Goal: Task Accomplishment & Management: Complete application form

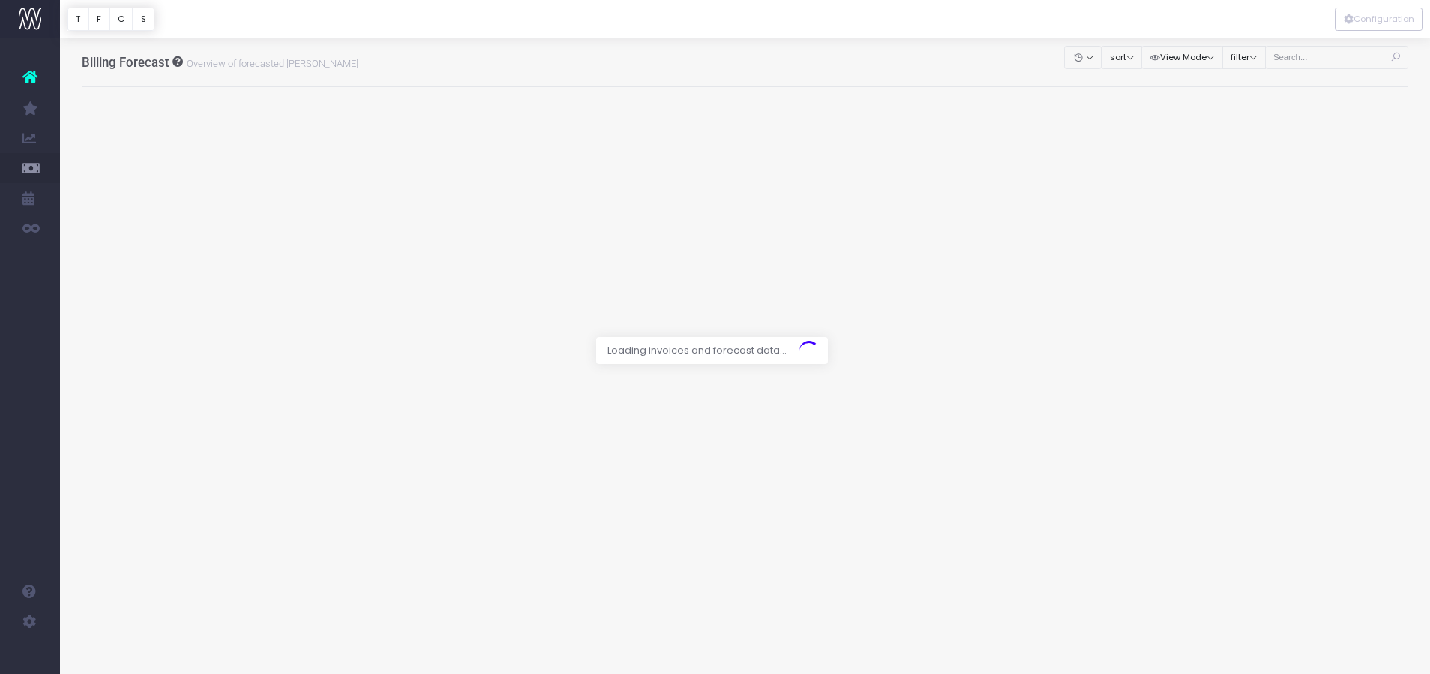
click at [1335, 56] on div at bounding box center [715, 337] width 1430 height 674
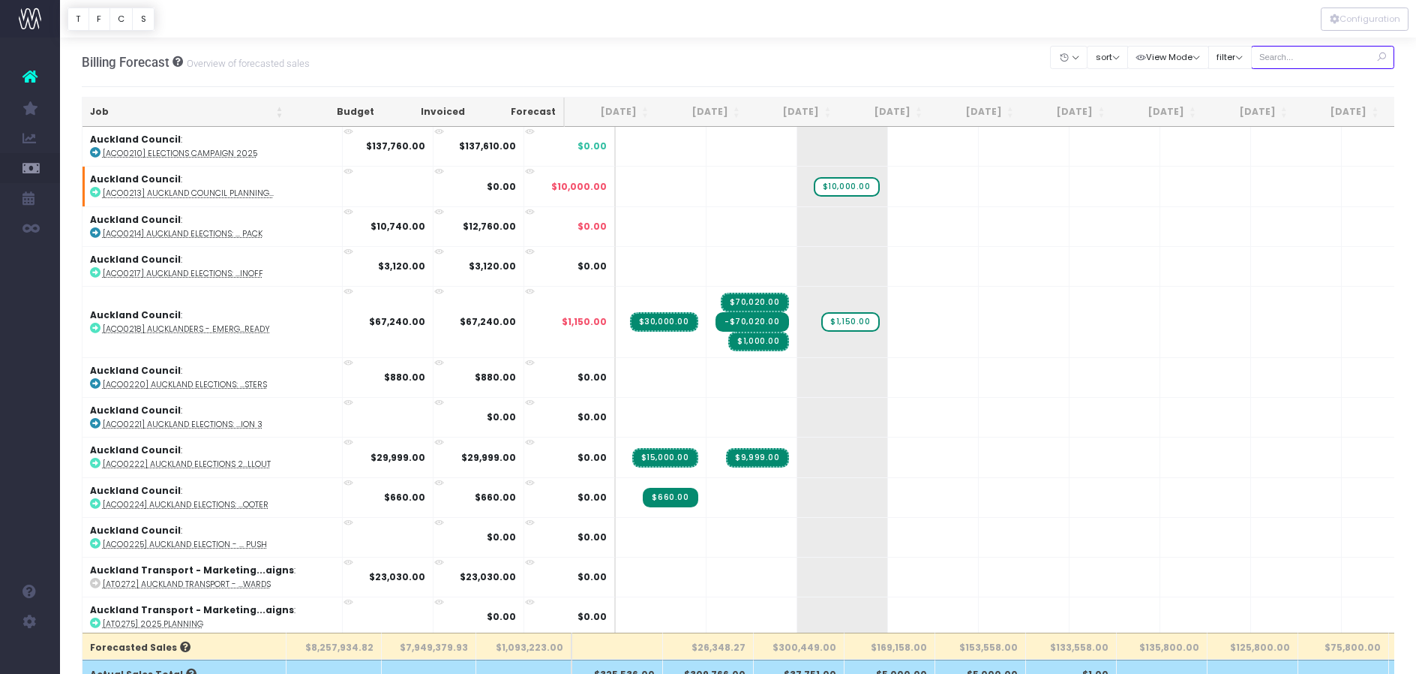
click at [1313, 59] on input "text" at bounding box center [1323, 57] width 144 height 23
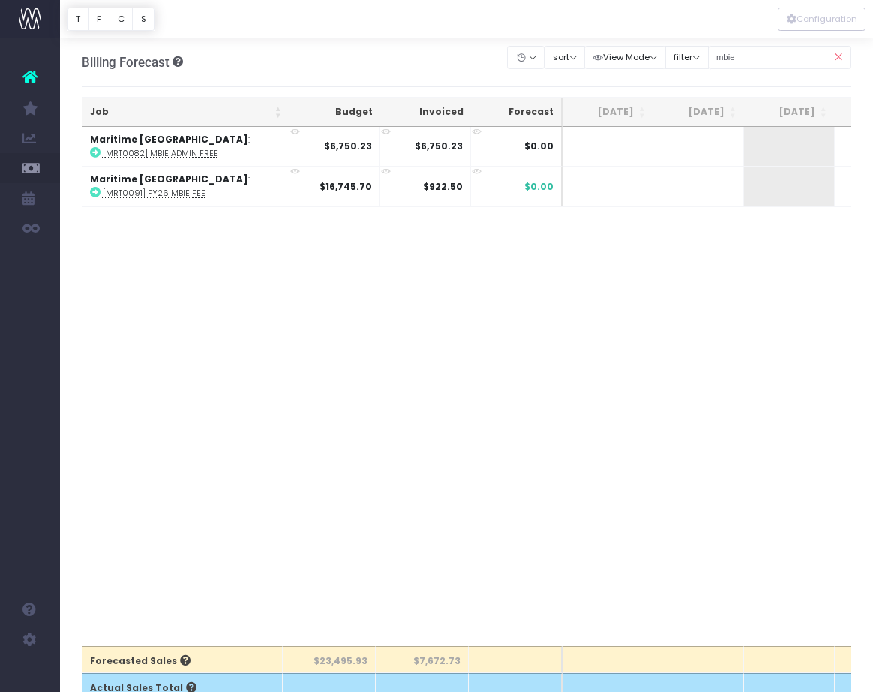
click at [767, 44] on div "mbie" at bounding box center [780, 57] width 144 height 31
click at [760, 62] on input "mbie" at bounding box center [780, 57] width 144 height 23
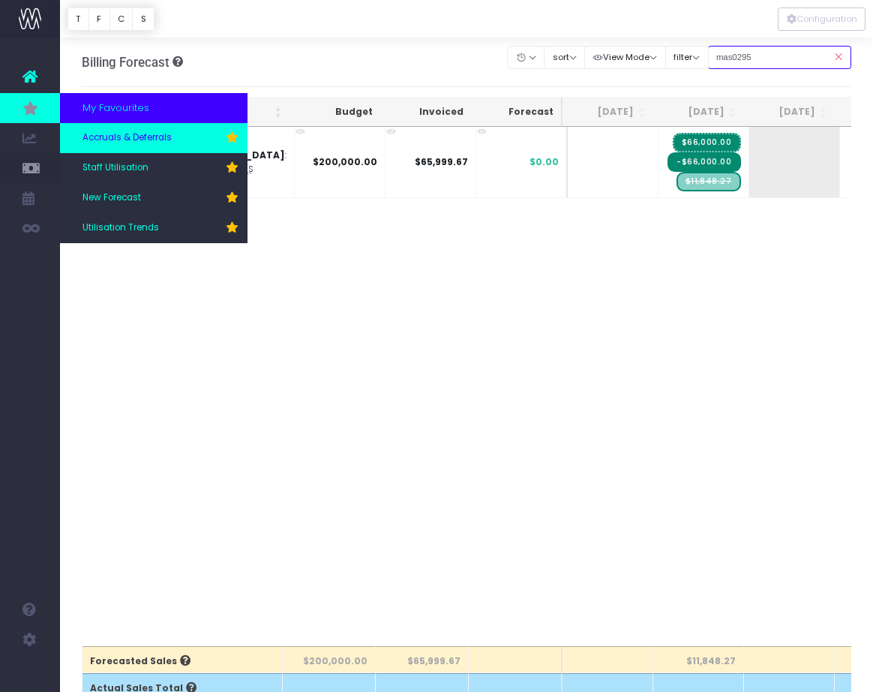
type input "mas0295"
click at [151, 143] on span "Accruals & Deferrals" at bounding box center [127, 138] width 89 height 14
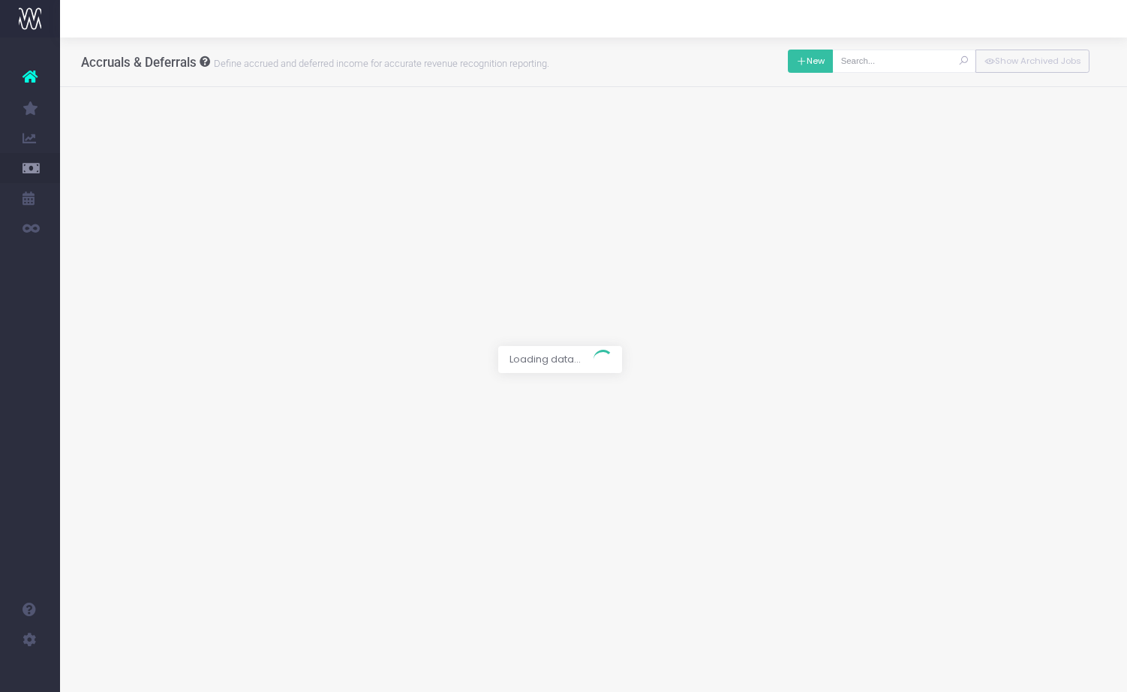
click at [806, 71] on button "New" at bounding box center [811, 61] width 46 height 23
click at [536, 139] on div at bounding box center [563, 346] width 1127 height 692
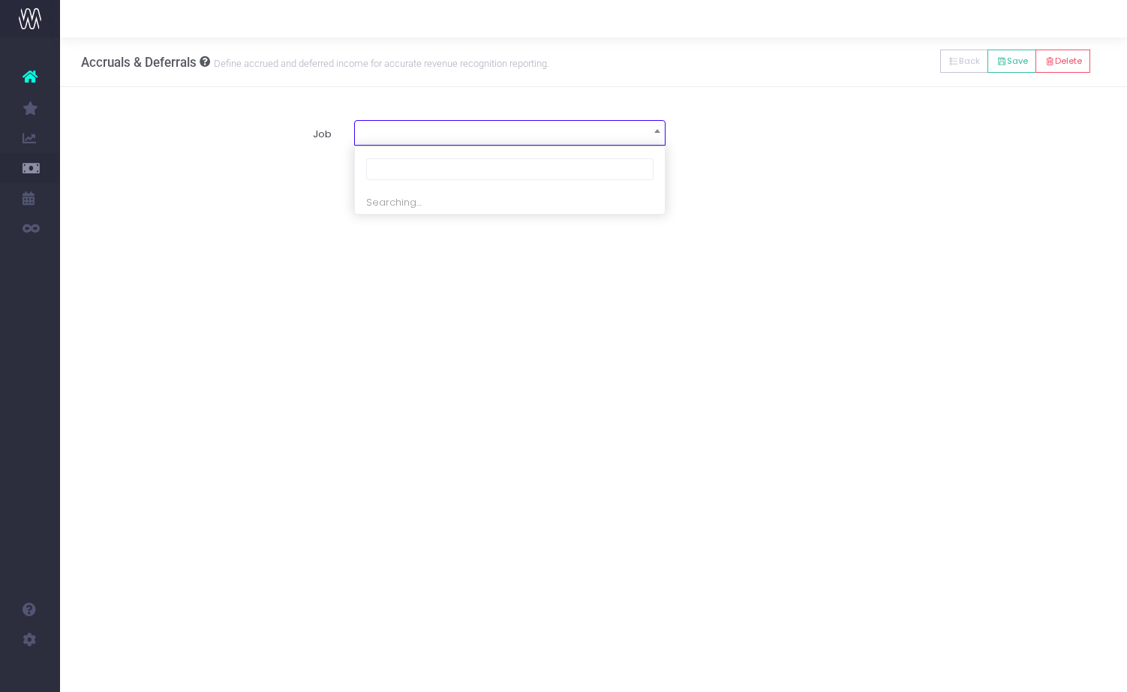
click at [576, 141] on span at bounding box center [510, 131] width 310 height 21
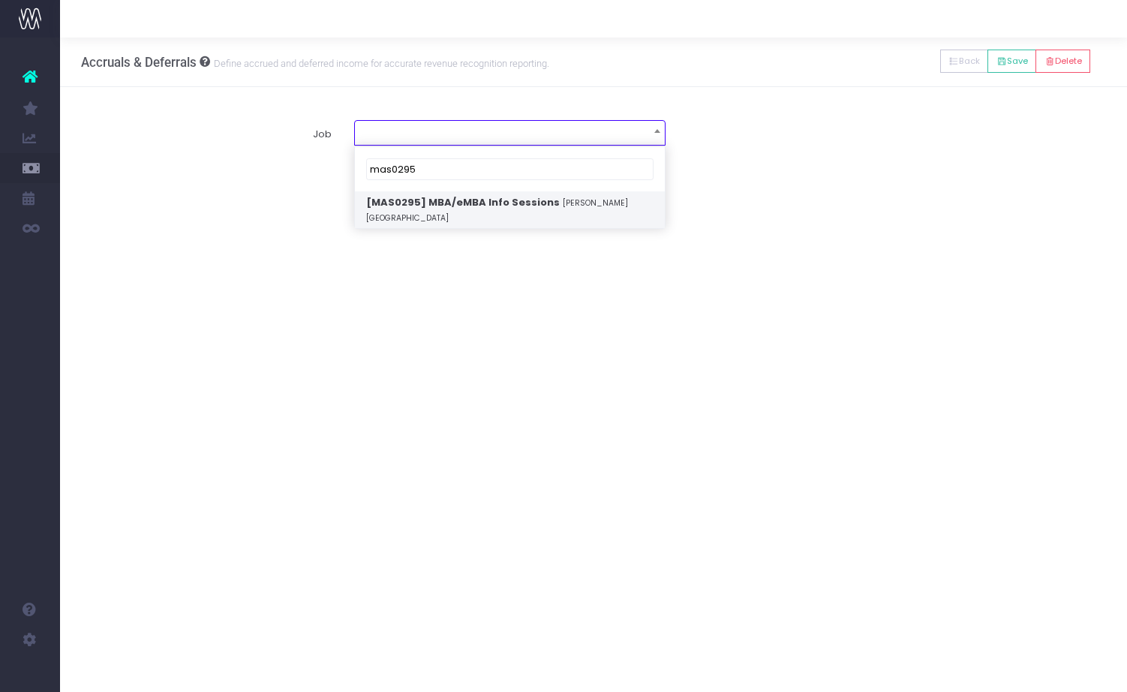
type input "mas0295"
select select "1802814"
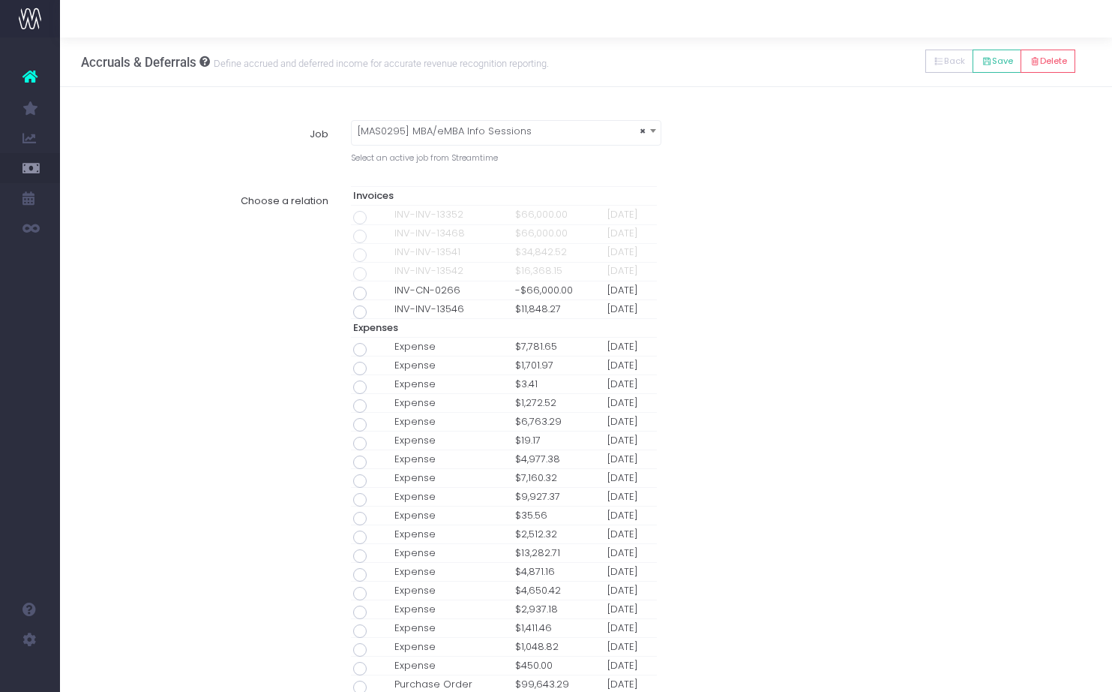
click at [361, 316] on span at bounding box center [360, 312] width 14 height 14
click at [376, 314] on input "radio" at bounding box center [381, 310] width 10 height 10
type input "Invoice INV-INV-13546 / [DATE] / $11,848.27"
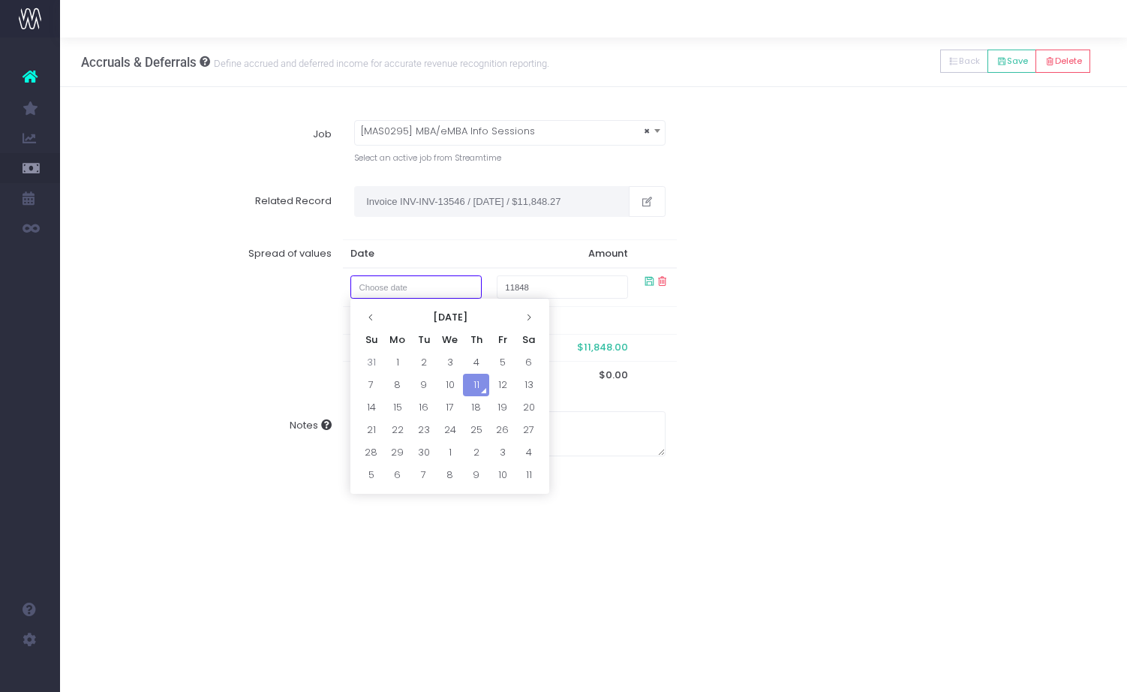
click at [421, 289] on input "text" at bounding box center [415, 286] width 131 height 23
click at [530, 315] on icon at bounding box center [528, 317] width 8 height 8
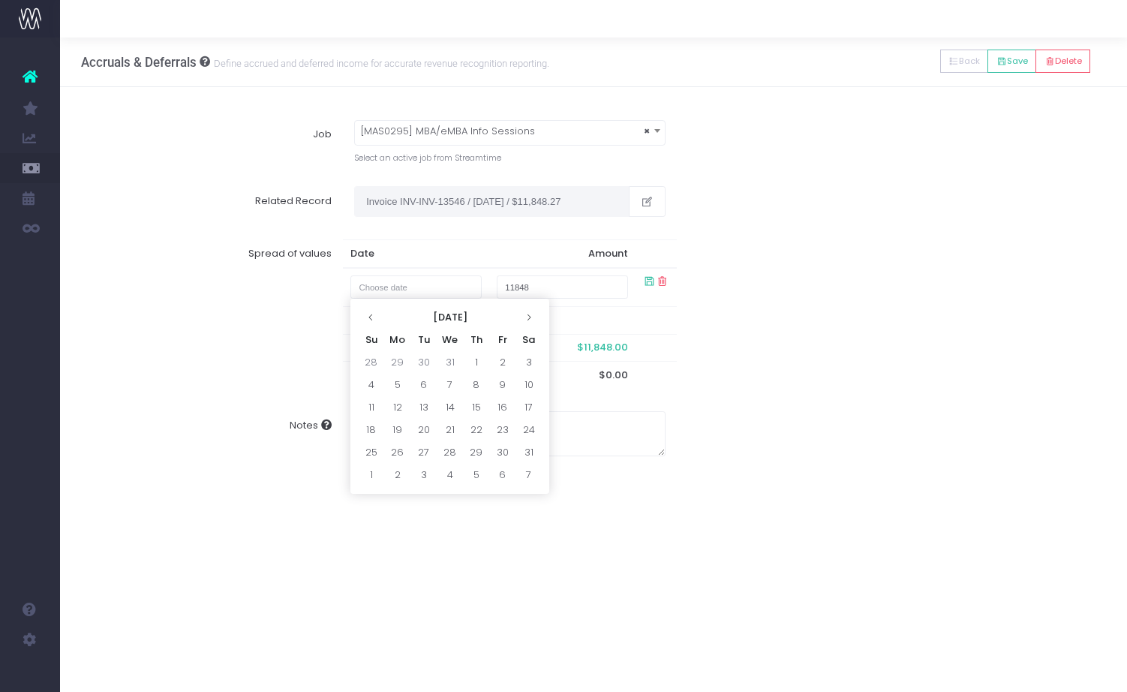
click at [530, 315] on icon at bounding box center [528, 317] width 8 height 8
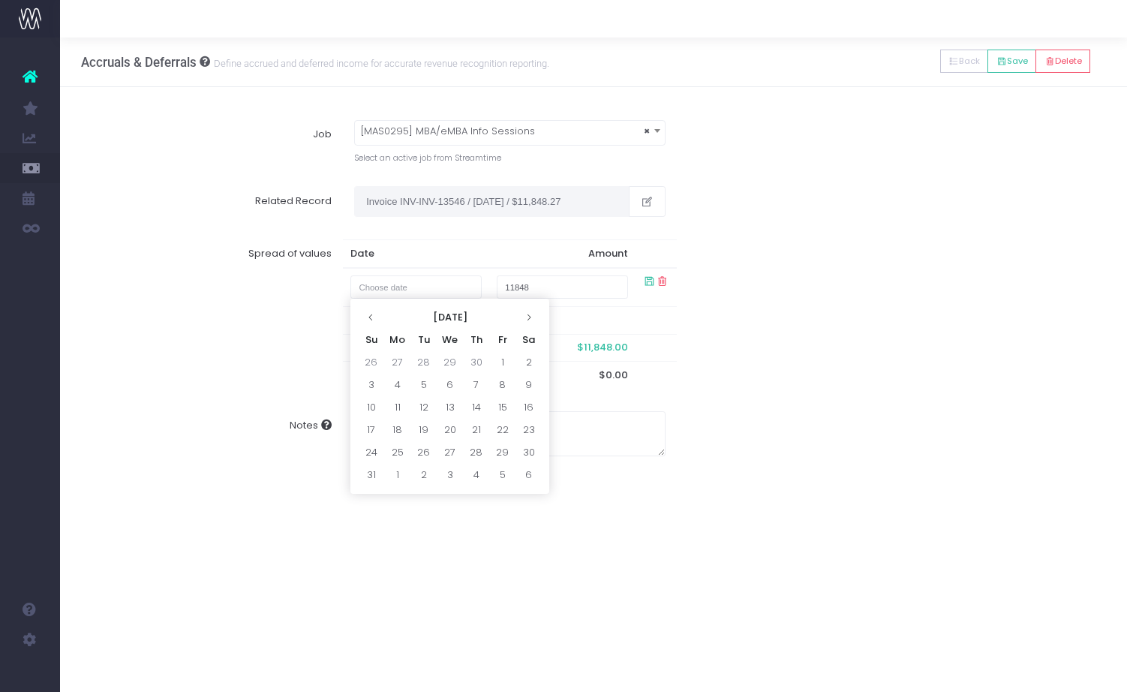
click at [530, 315] on icon at bounding box center [528, 317] width 8 height 8
click at [482, 315] on th "[DATE]" at bounding box center [449, 317] width 131 height 23
click at [534, 324] on th at bounding box center [530, 317] width 23 height 23
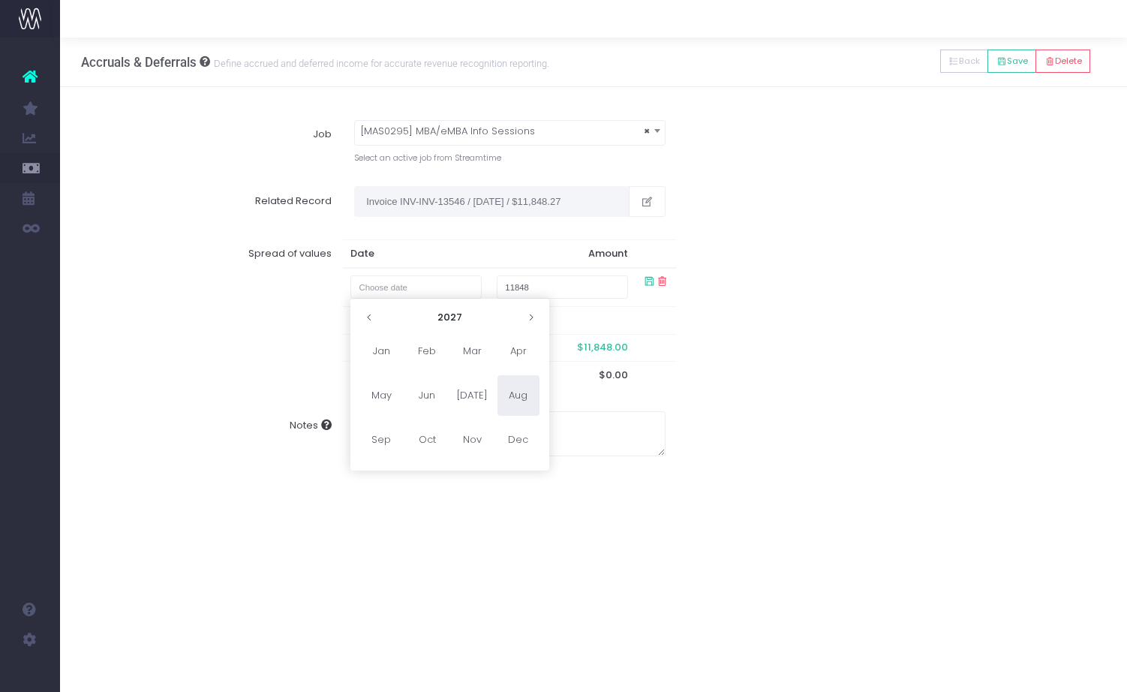
click at [534, 324] on th at bounding box center [530, 317] width 23 height 23
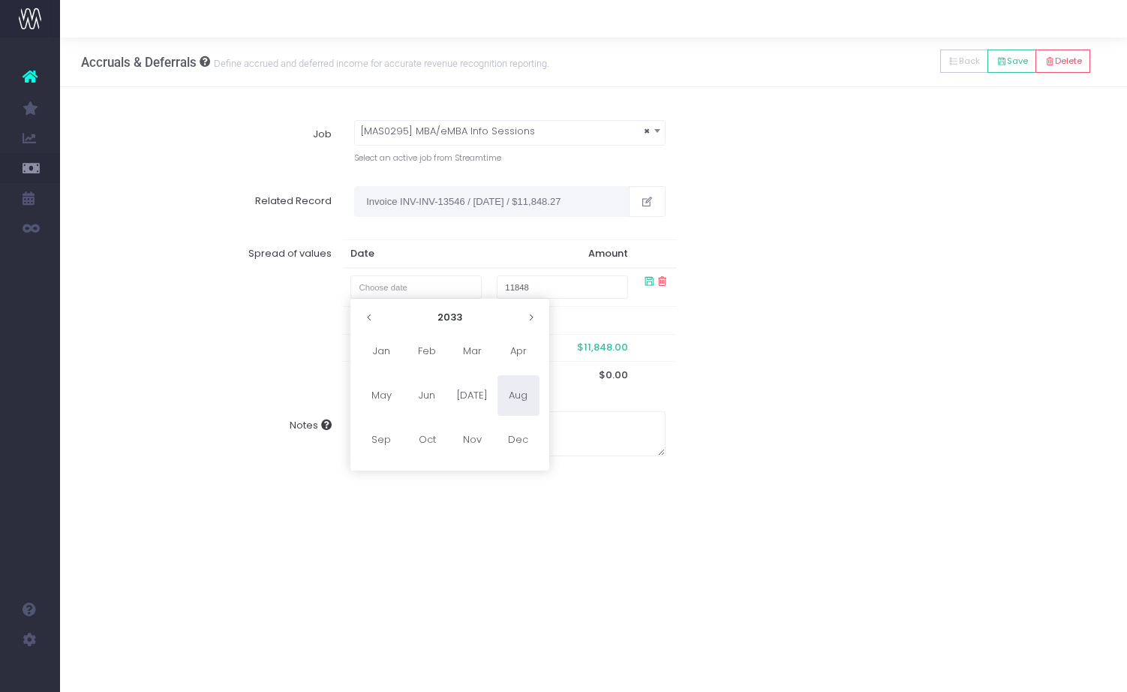
click at [518, 405] on span "Aug" at bounding box center [518, 395] width 42 height 41
click at [557, 280] on input "11848" at bounding box center [562, 286] width 131 height 23
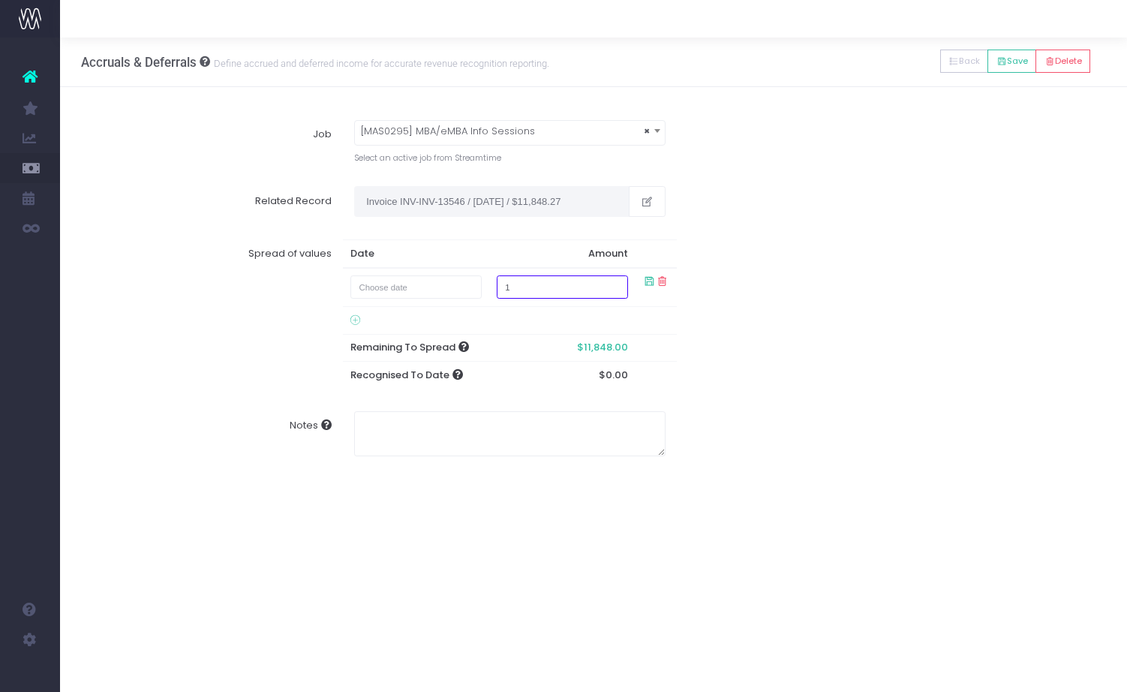
type input "1"
click at [641, 279] on td at bounding box center [655, 287] width 41 height 39
click at [654, 285] on icon at bounding box center [649, 281] width 13 height 13
click at [644, 287] on icon at bounding box center [649, 281] width 13 height 13
click at [360, 322] on icon at bounding box center [355, 320] width 10 height 12
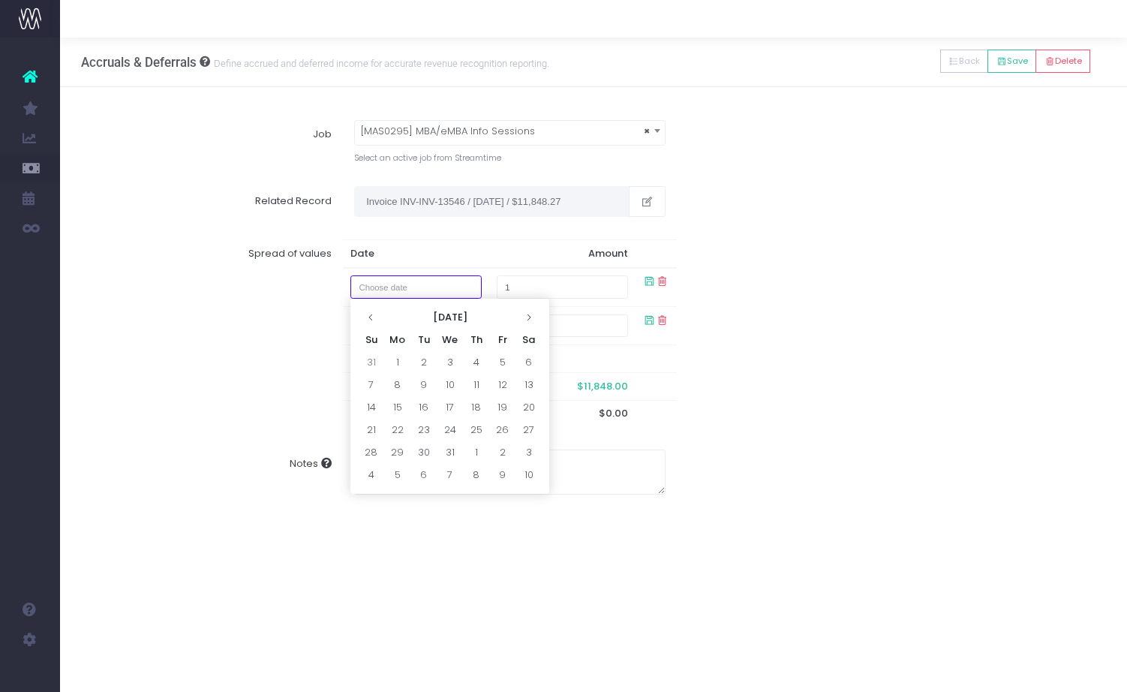
click at [424, 293] on input "text" at bounding box center [415, 286] width 131 height 23
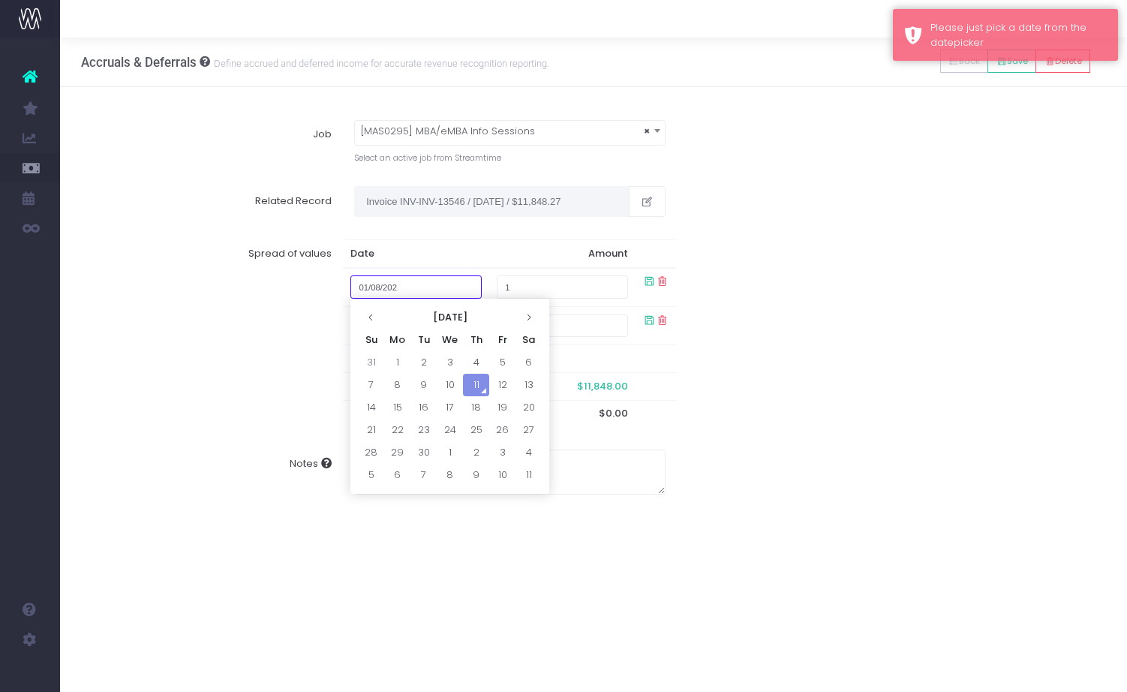
type input "[DATE]"
click at [424, 293] on input "text" at bounding box center [415, 286] width 131 height 23
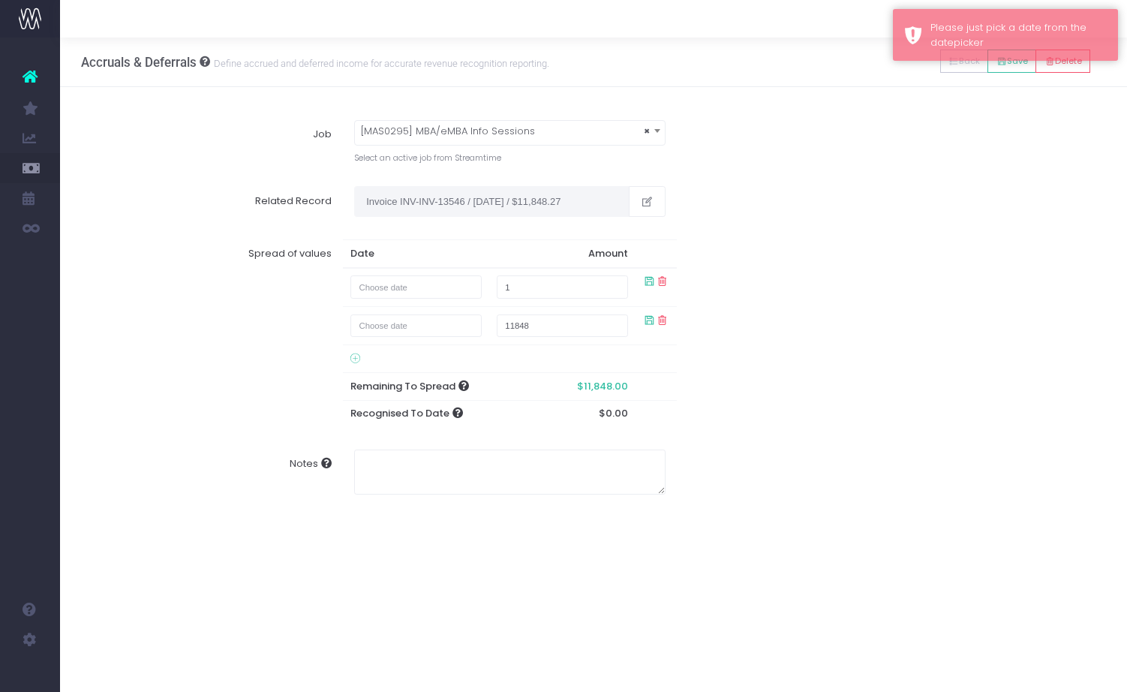
click at [763, 347] on div "Spread of values Date Amount 1 11848 Remaining To Spread $11,848.00 Recognised …" at bounding box center [594, 333] width 1046 height 211
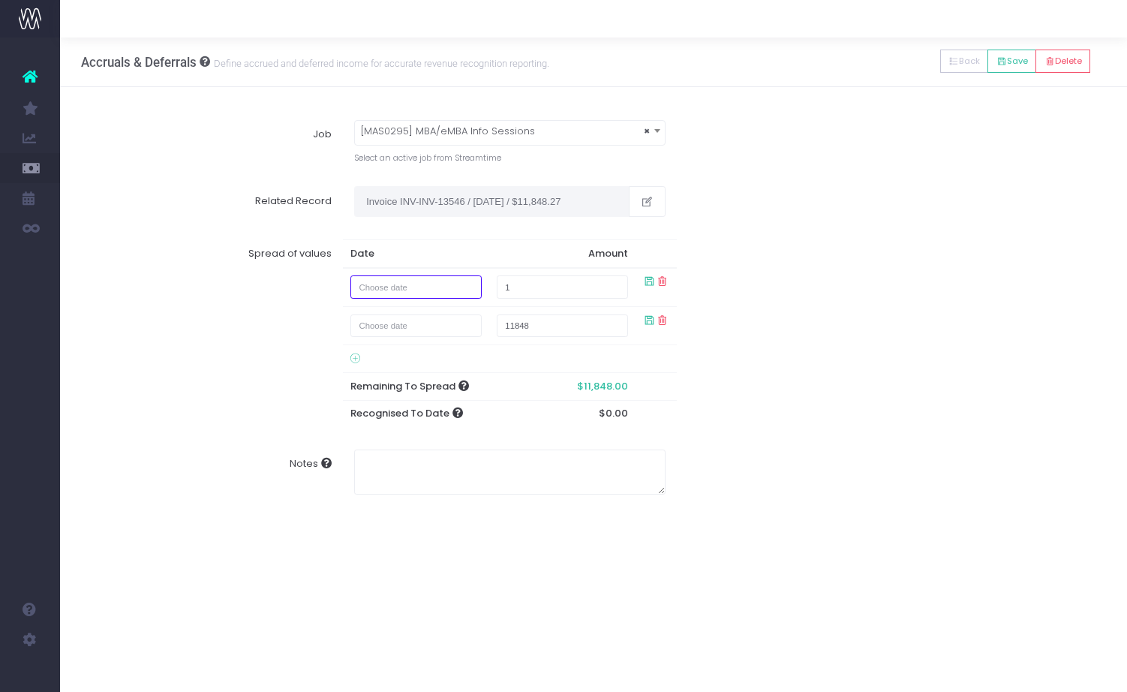
click at [404, 292] on input "text" at bounding box center [415, 286] width 131 height 23
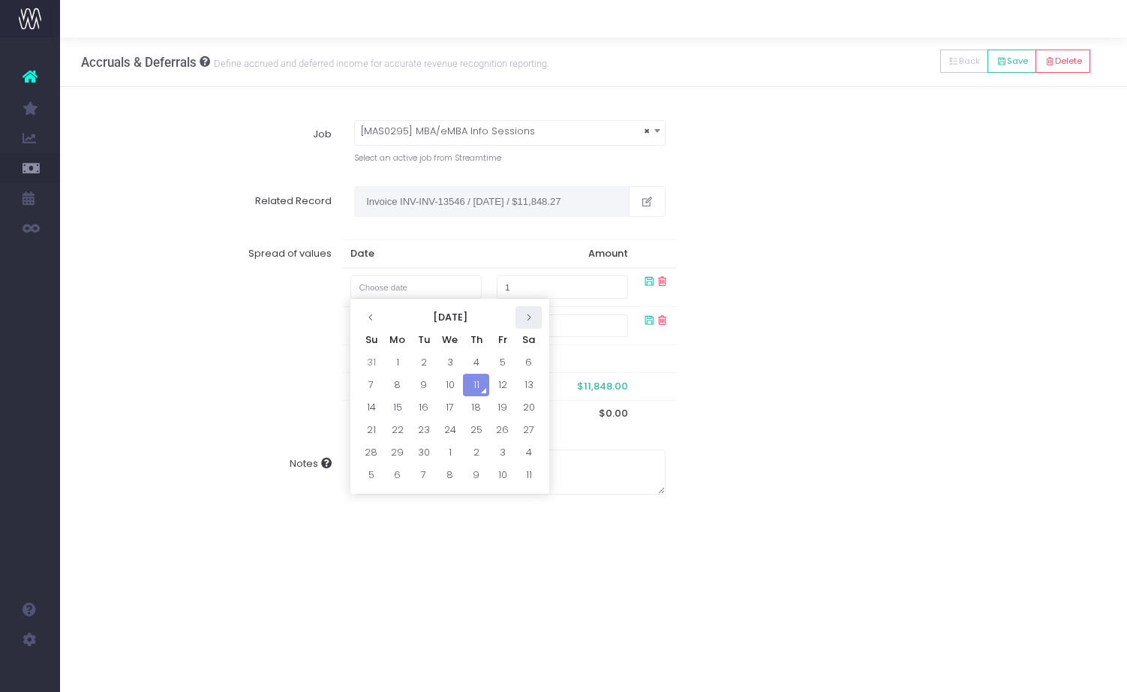
click at [527, 320] on icon at bounding box center [528, 317] width 8 height 8
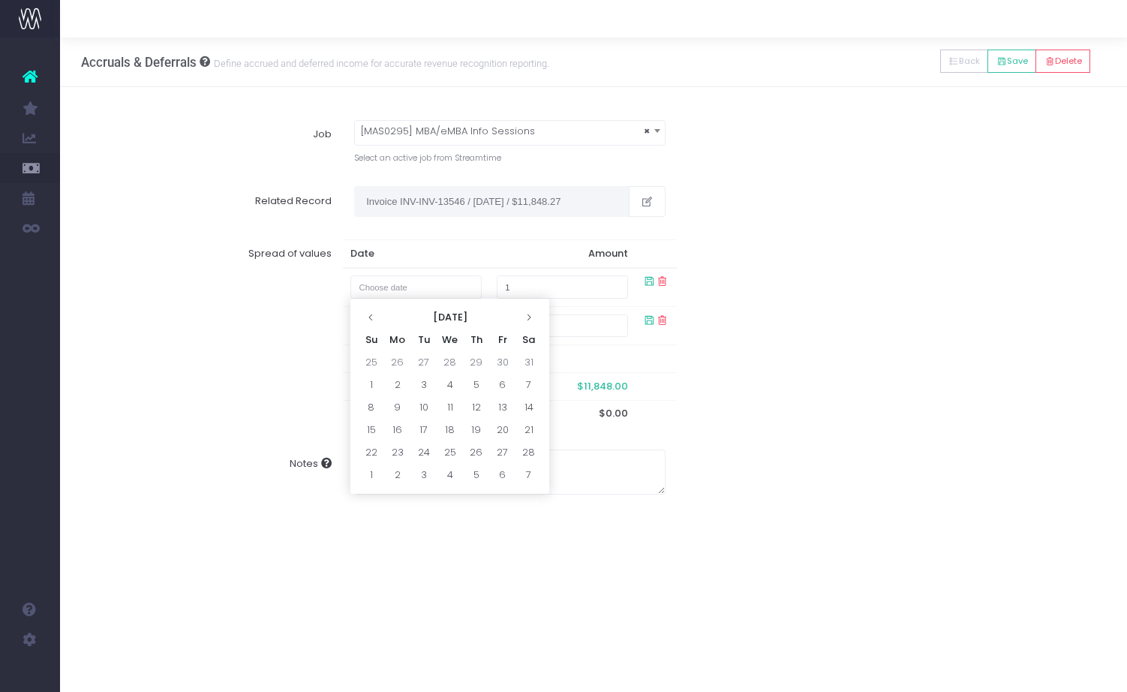
click at [527, 320] on icon at bounding box center [528, 317] width 8 height 8
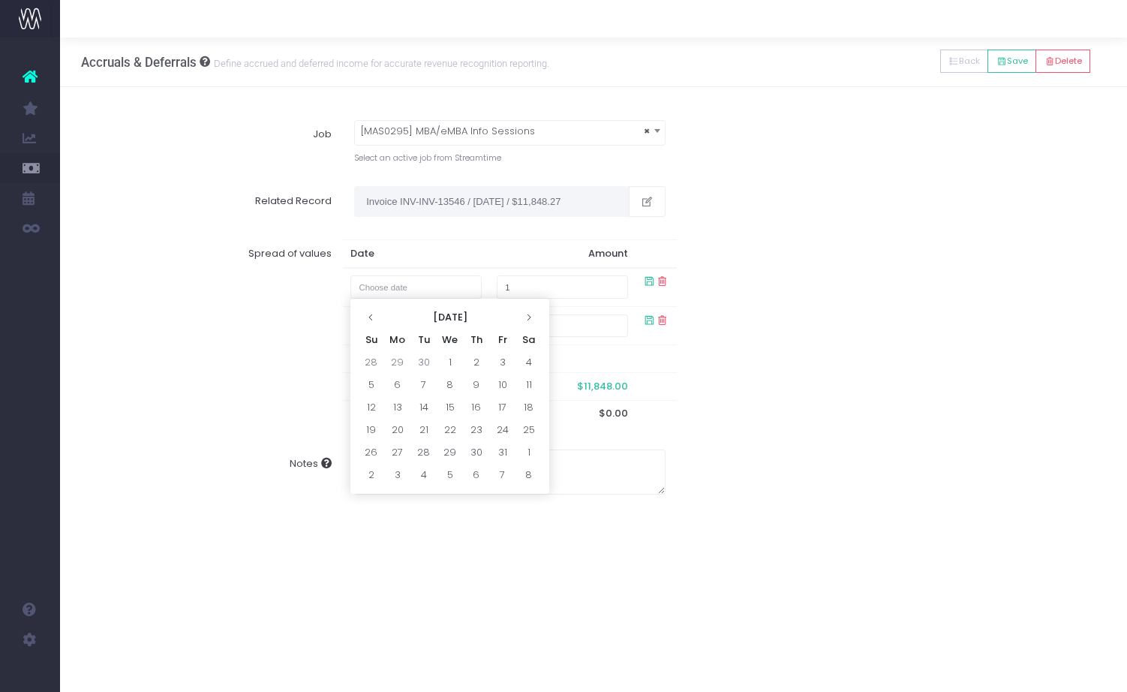
click at [527, 320] on icon at bounding box center [528, 317] width 8 height 8
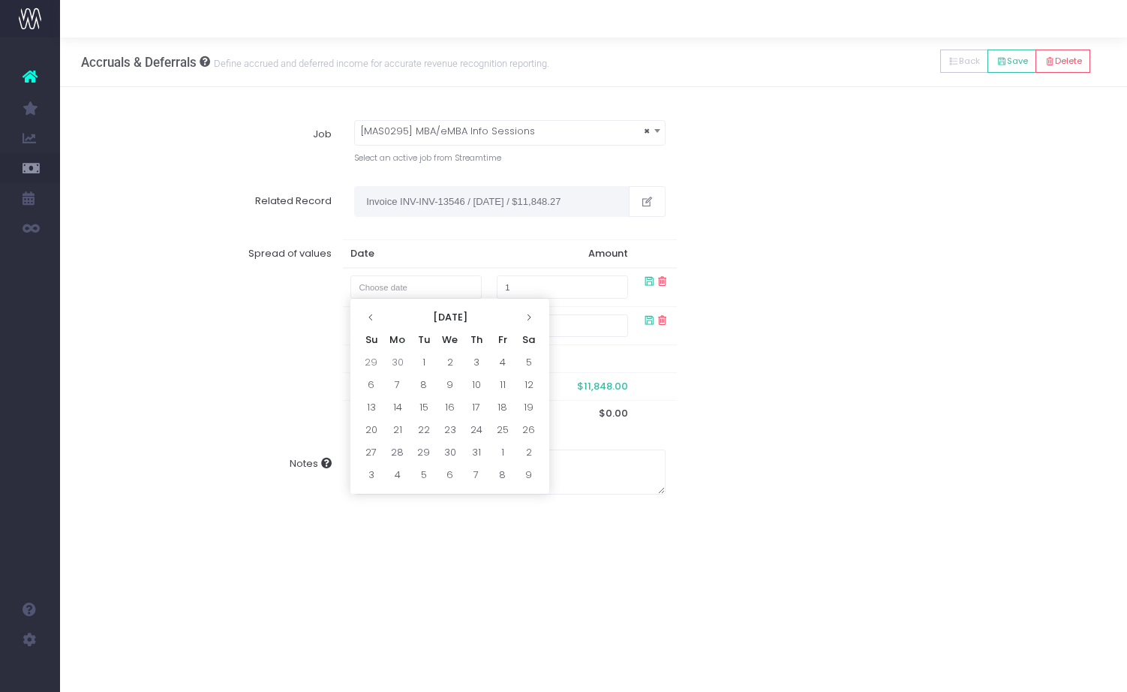
click at [527, 320] on icon at bounding box center [528, 317] width 8 height 8
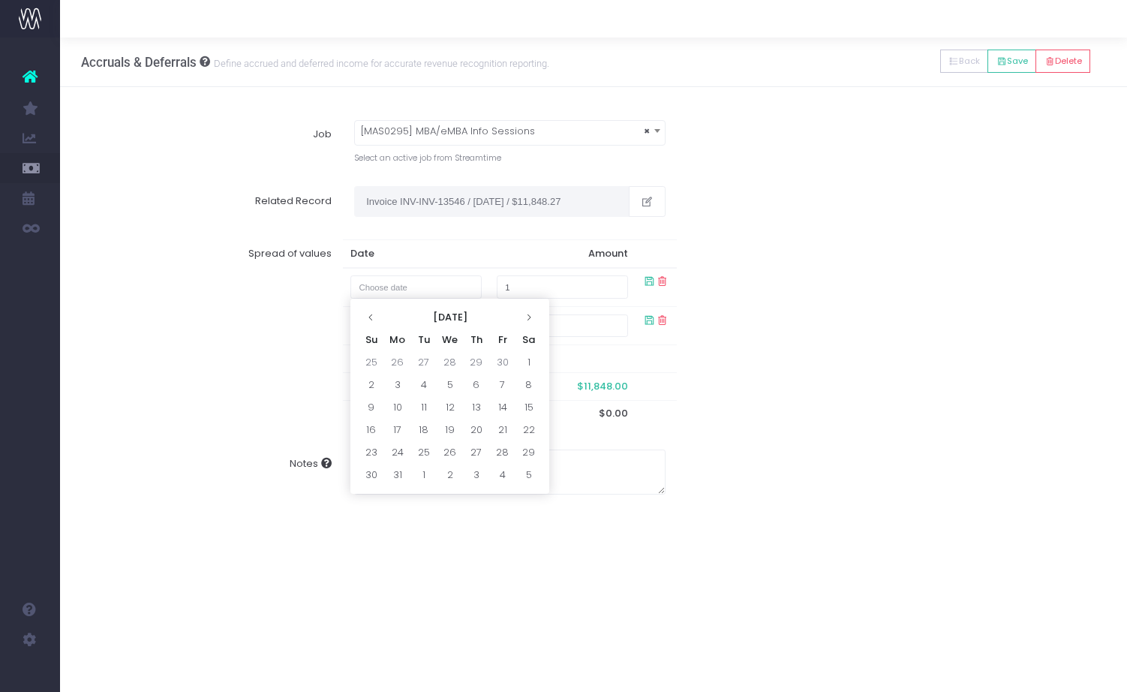
click at [527, 320] on icon at bounding box center [528, 317] width 8 height 8
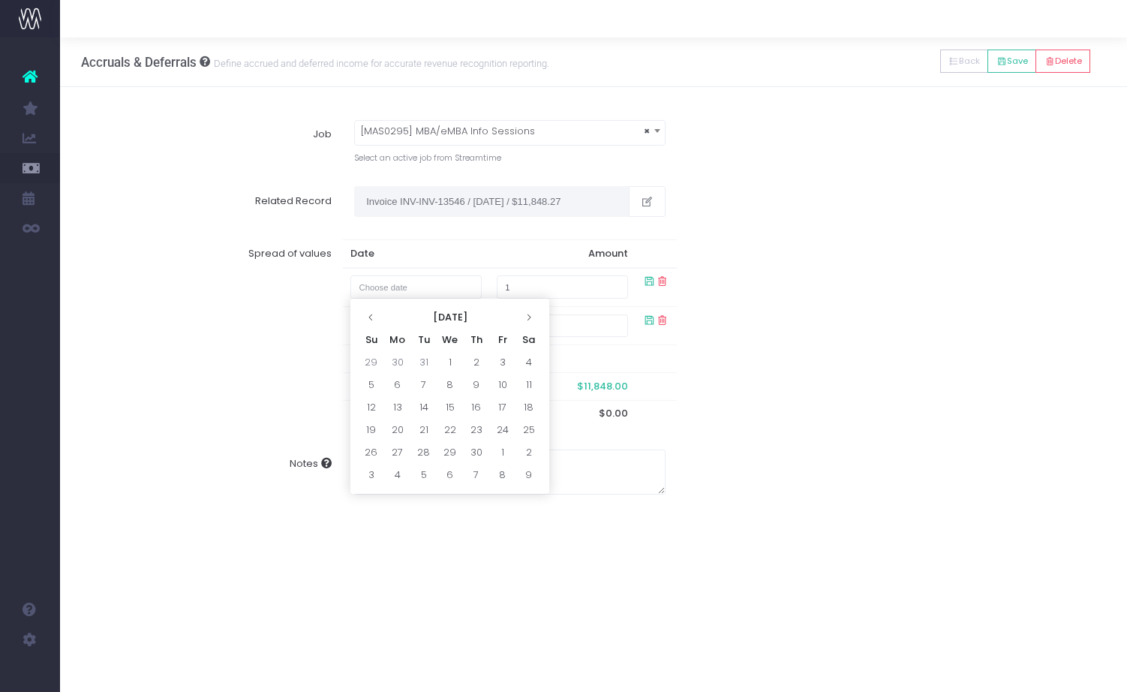
click at [527, 320] on icon at bounding box center [528, 317] width 8 height 8
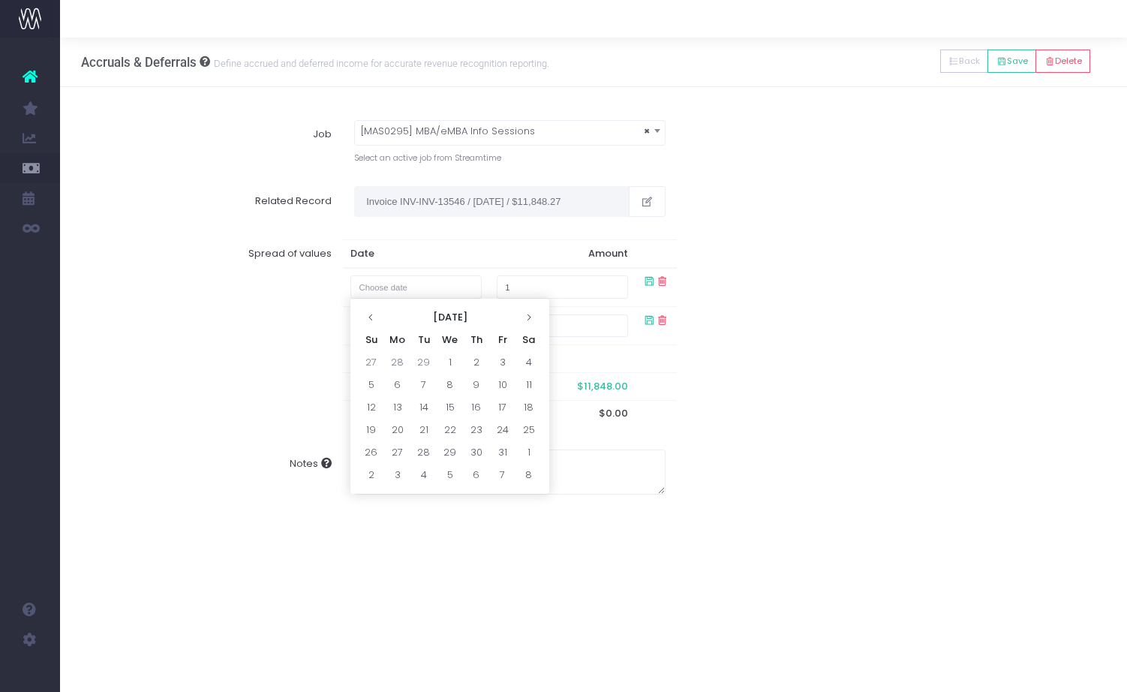
click at [527, 320] on icon at bounding box center [528, 317] width 8 height 8
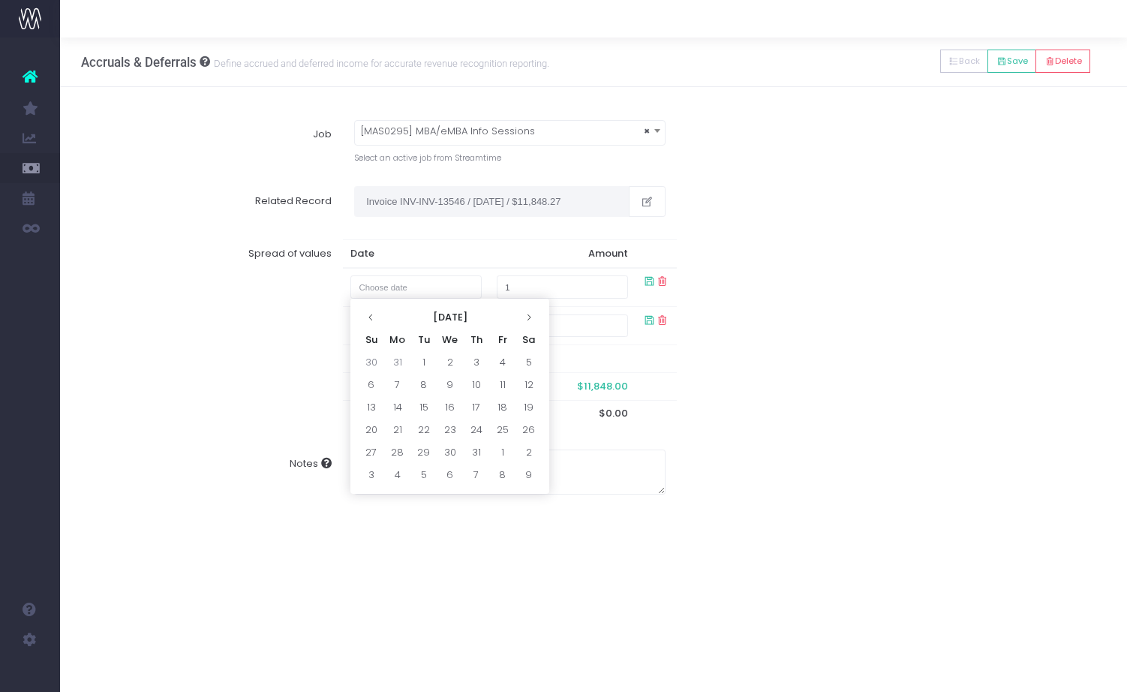
click at [527, 320] on icon at bounding box center [528, 317] width 8 height 8
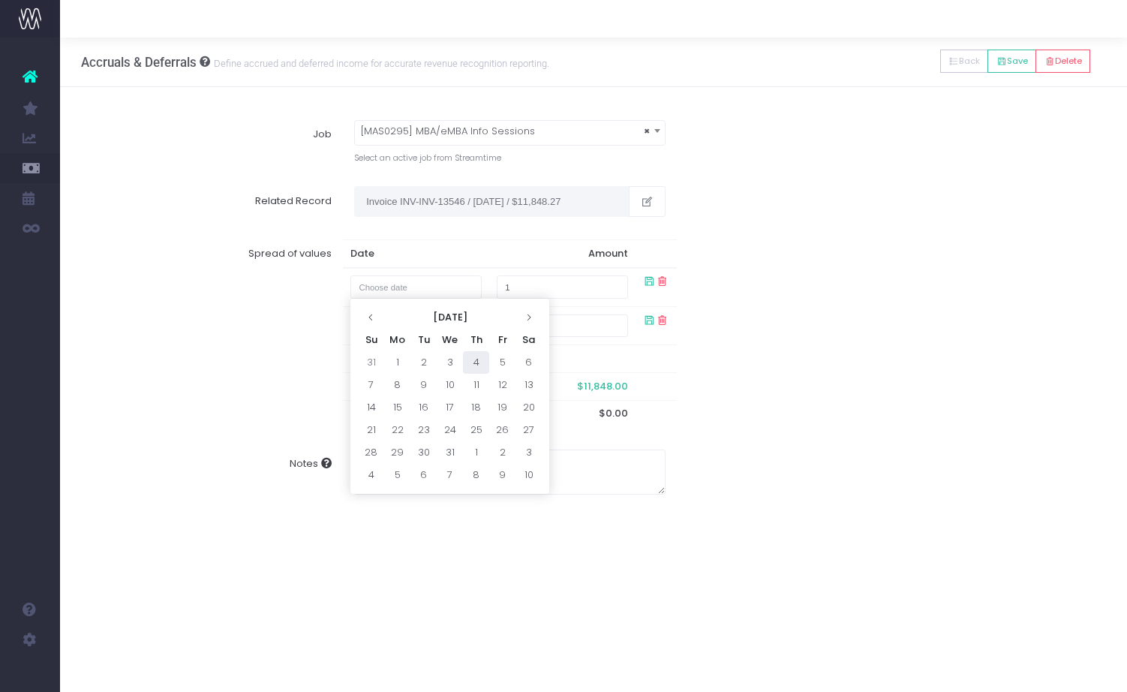
click at [479, 363] on td "4" at bounding box center [476, 362] width 26 height 23
type input "[DATE]"
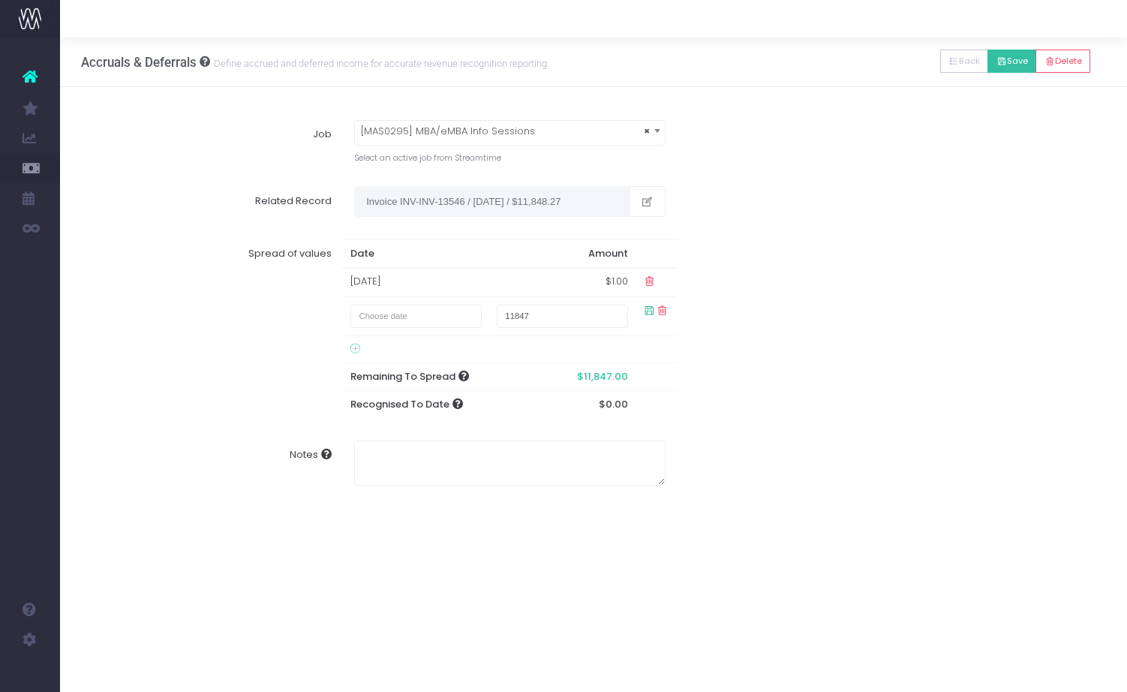
click at [887, 62] on button "Save" at bounding box center [1011, 61] width 49 height 23
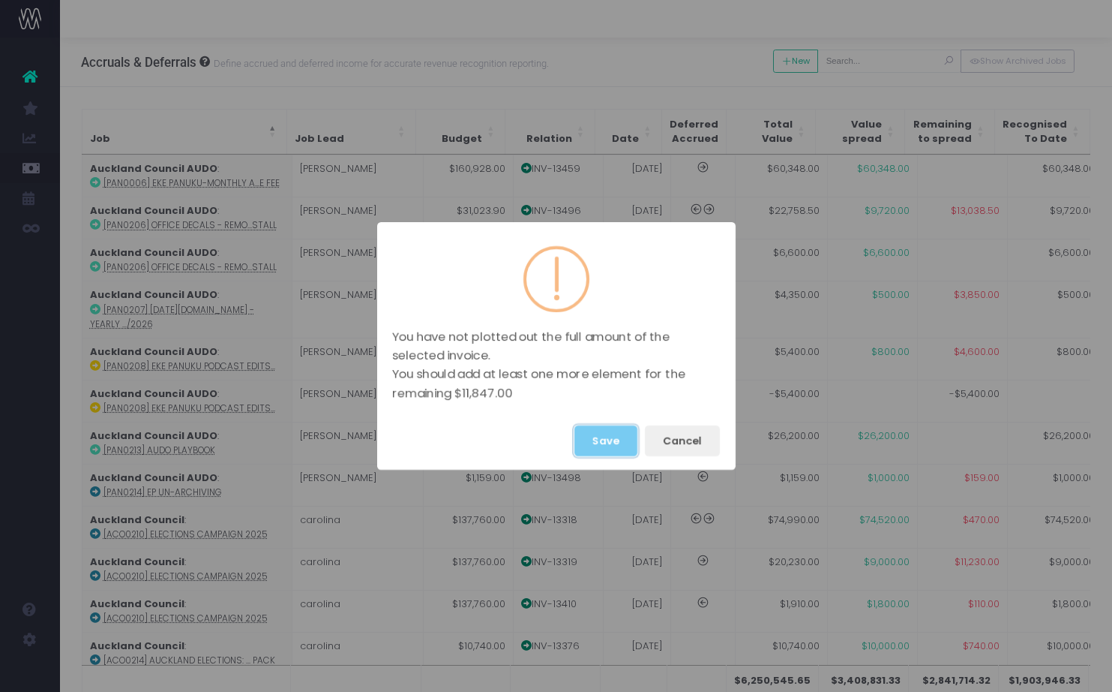
click at [621, 450] on button "Save" at bounding box center [606, 440] width 63 height 31
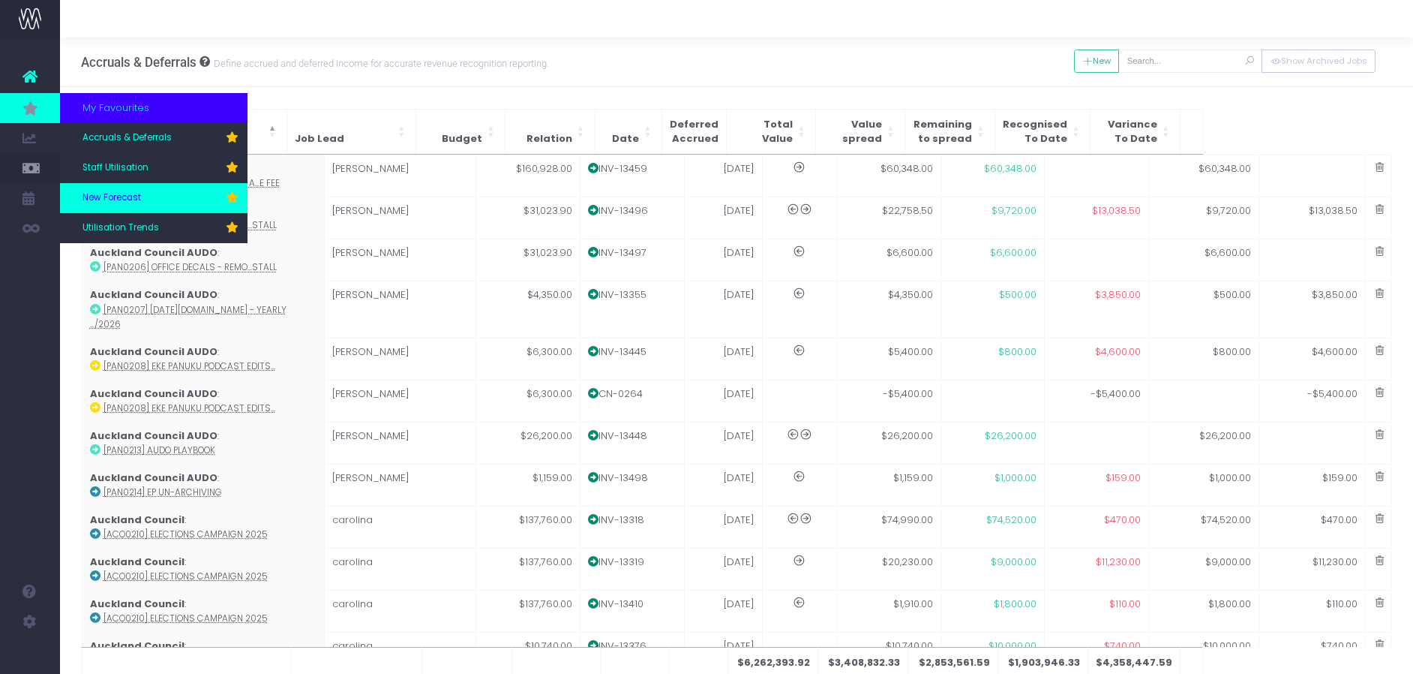
click at [109, 195] on span "New Forecast" at bounding box center [112, 198] width 59 height 14
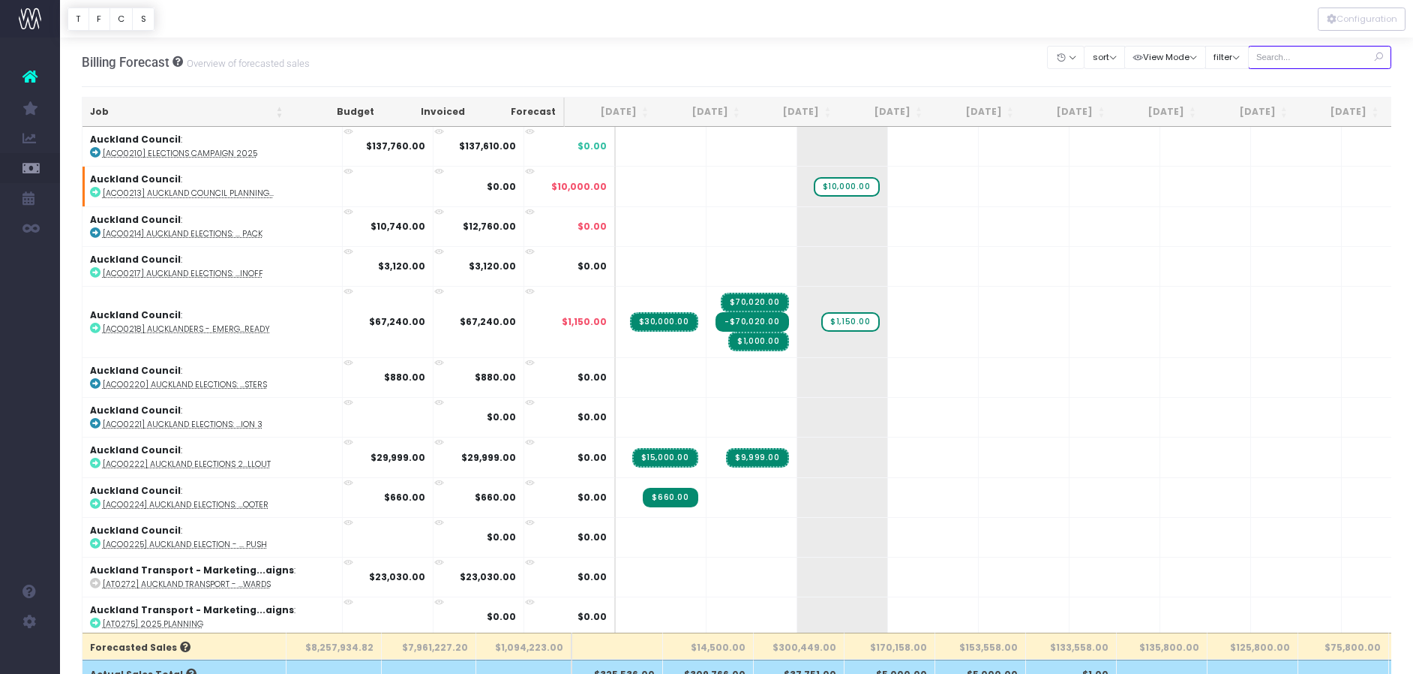
click at [1304, 54] on input "text" at bounding box center [1320, 57] width 144 height 23
type input "mas0295"
